Goal: Information Seeking & Learning: Learn about a topic

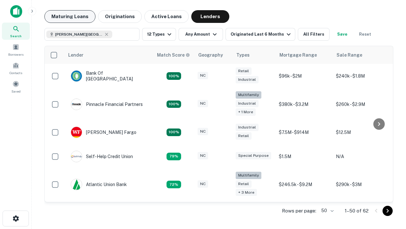
click at [70, 17] on button "Maturing Loans" at bounding box center [69, 16] width 51 height 13
